Goal: Task Accomplishment & Management: Manage account settings

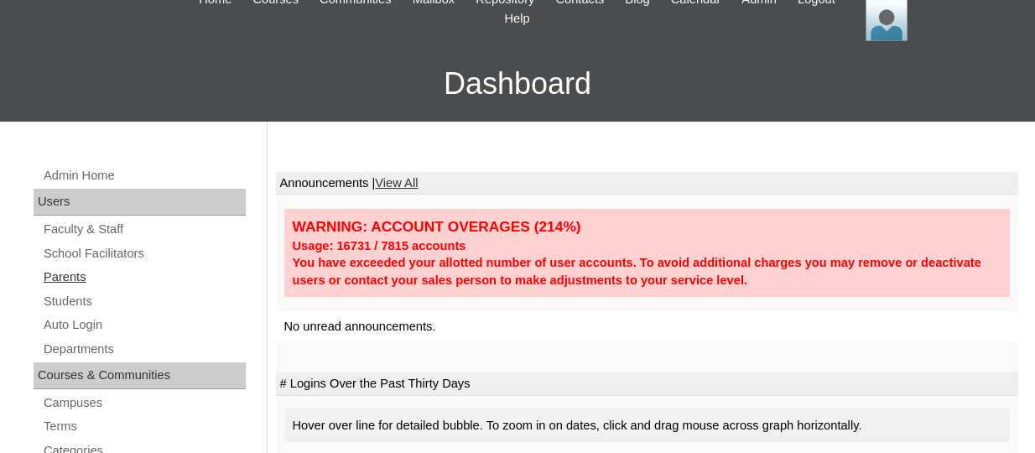
scroll to position [91, 0]
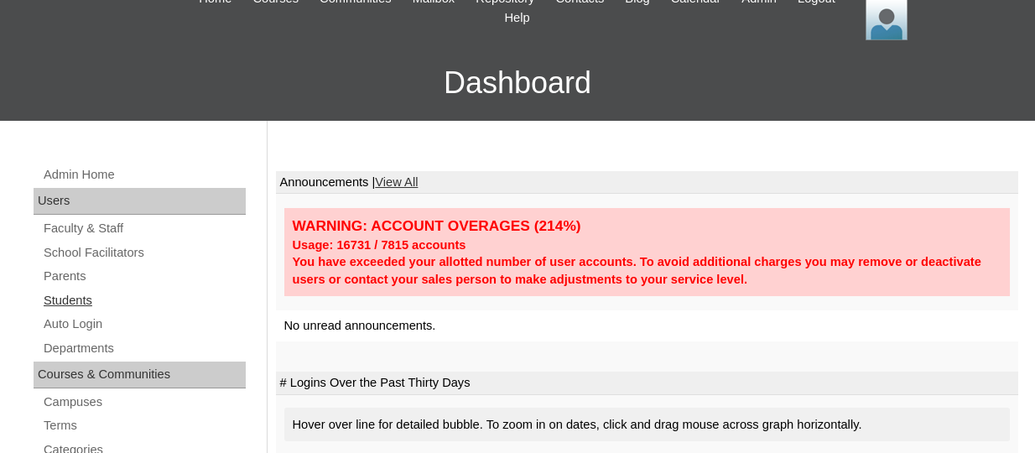
click at [74, 299] on link "Students" at bounding box center [144, 300] width 204 height 21
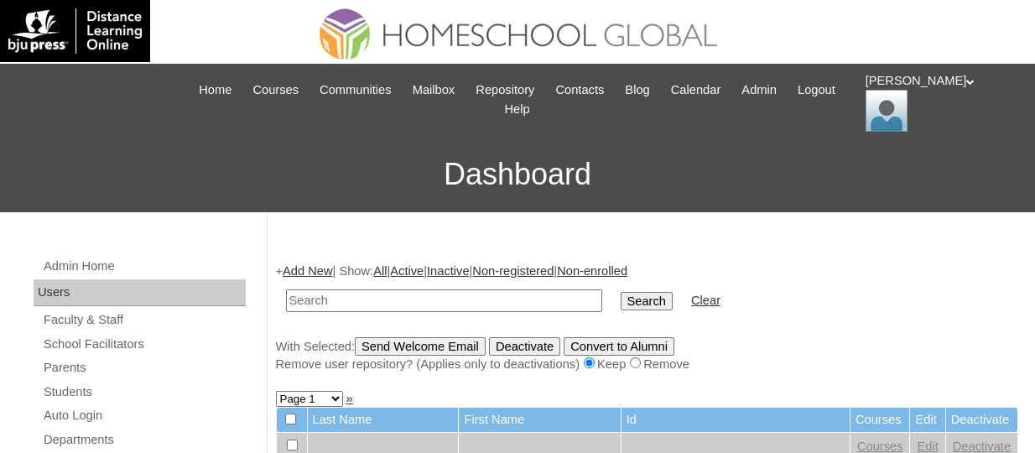
paste input "TOUCHPH2025-MHS0101929"
type input "TOUCHPH2025-MHS0101929"
click at [621, 292] on input "Search" at bounding box center [647, 301] width 52 height 18
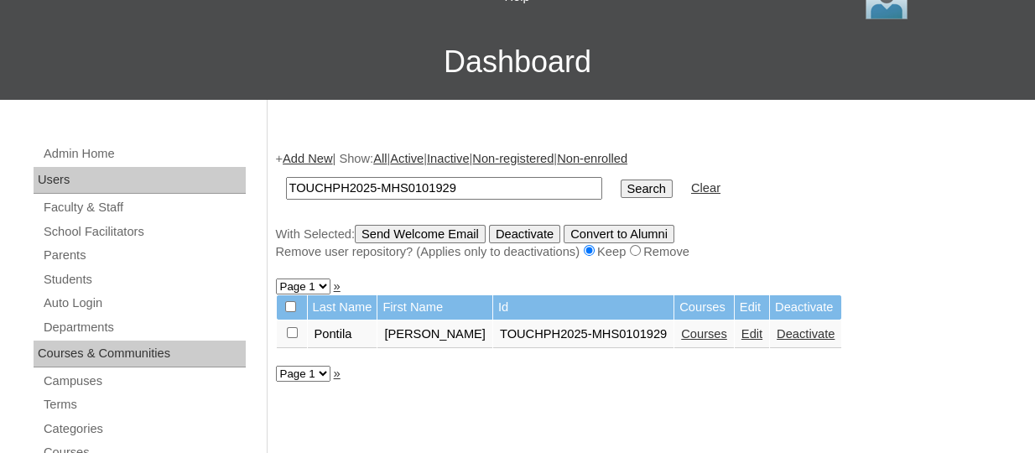
scroll to position [115, 0]
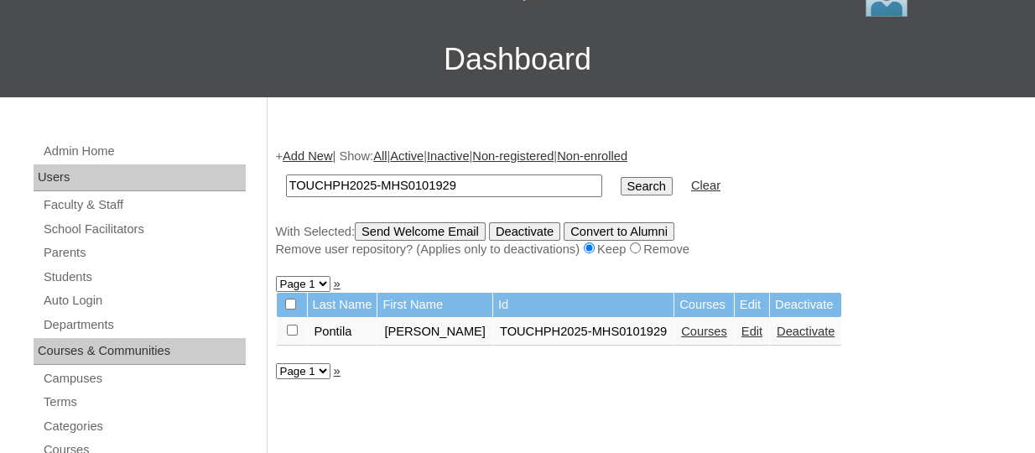
click at [741, 336] on link "Edit" at bounding box center [751, 331] width 21 height 13
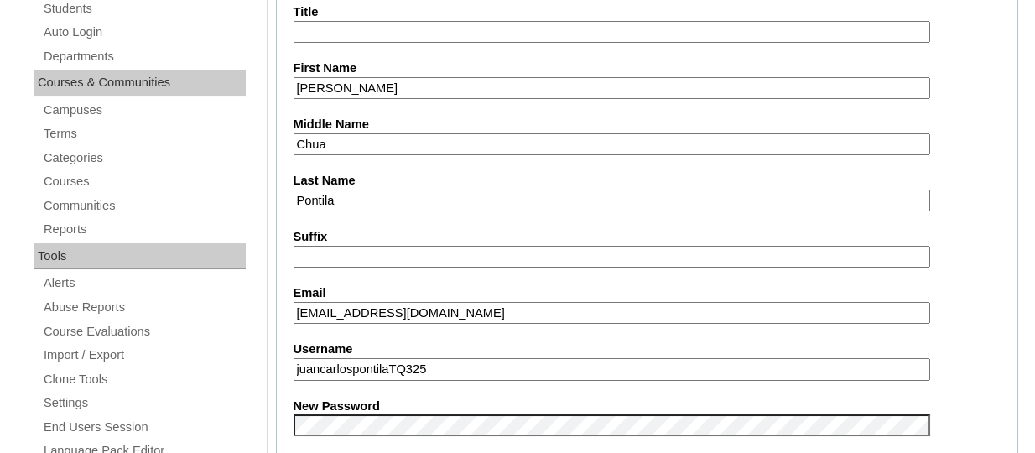
scroll to position [462, 0]
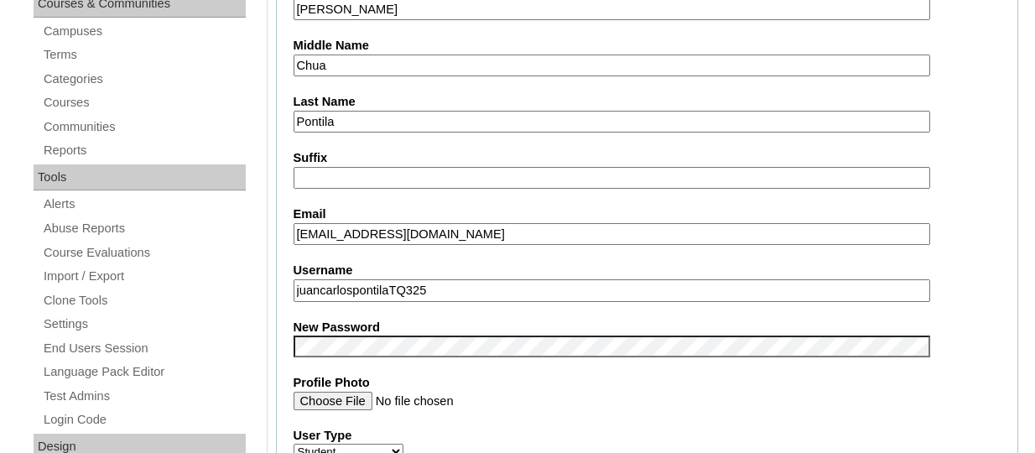
click at [320, 293] on input "juancarlospontilaTQ325" at bounding box center [612, 290] width 637 height 23
type input "joshuacarlospontilaTQ325"
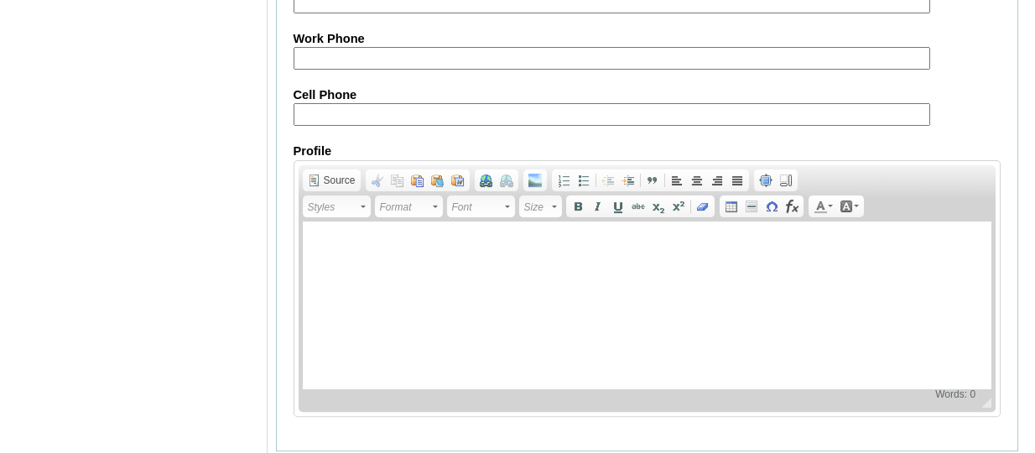
scroll to position [2145, 0]
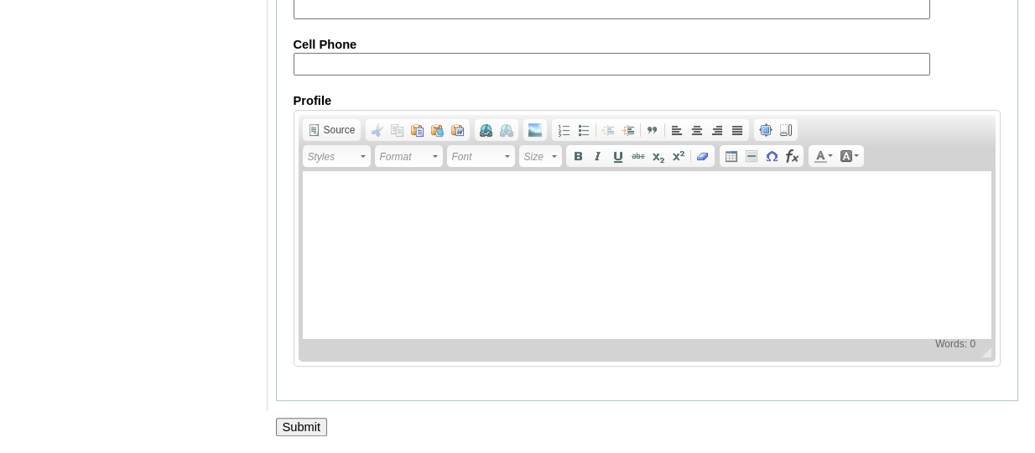
click at [304, 429] on input "Submit" at bounding box center [302, 427] width 52 height 18
